Goal: Transaction & Acquisition: Obtain resource

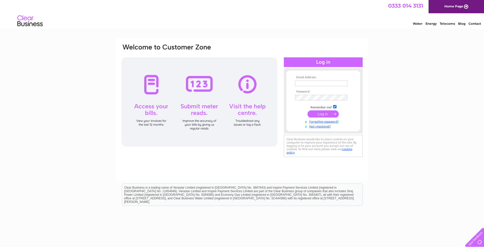
type input "[EMAIL_ADDRESS][DOMAIN_NAME]"
click at [320, 115] on input "submit" at bounding box center [323, 113] width 31 height 7
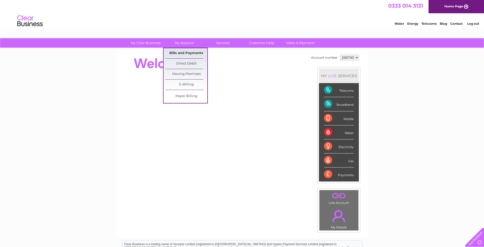
click at [176, 54] on link "Bills and Payments" at bounding box center [186, 53] width 42 height 10
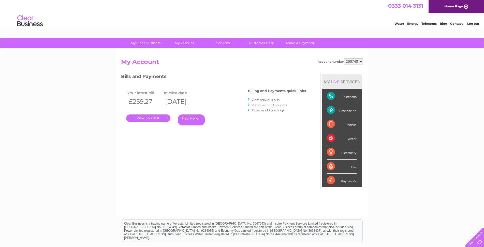
click at [141, 116] on link "." at bounding box center [148, 117] width 44 height 7
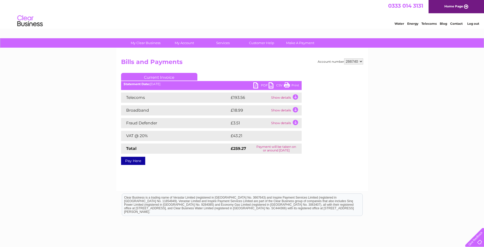
click at [263, 86] on link "PDF" at bounding box center [260, 85] width 15 height 7
